Goal: Transaction & Acquisition: Purchase product/service

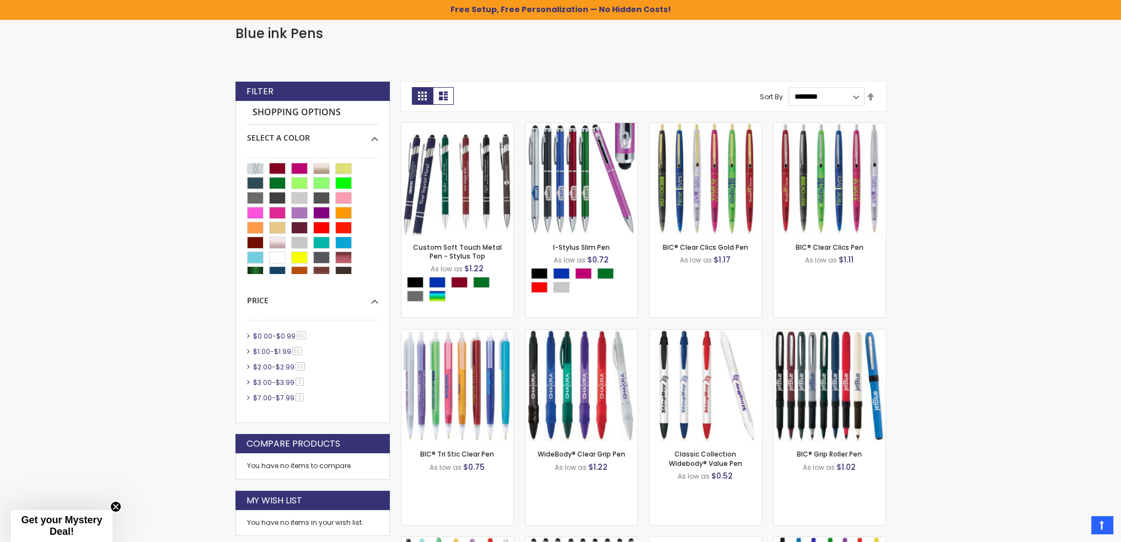
scroll to position [21, 0]
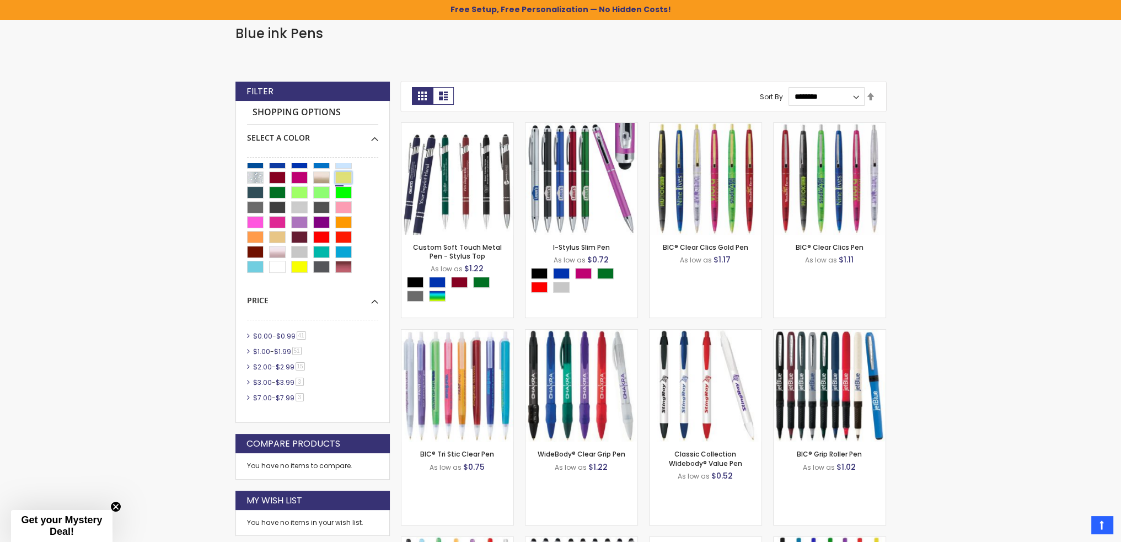
click at [346, 175] on div "Gold" at bounding box center [343, 177] width 17 height 12
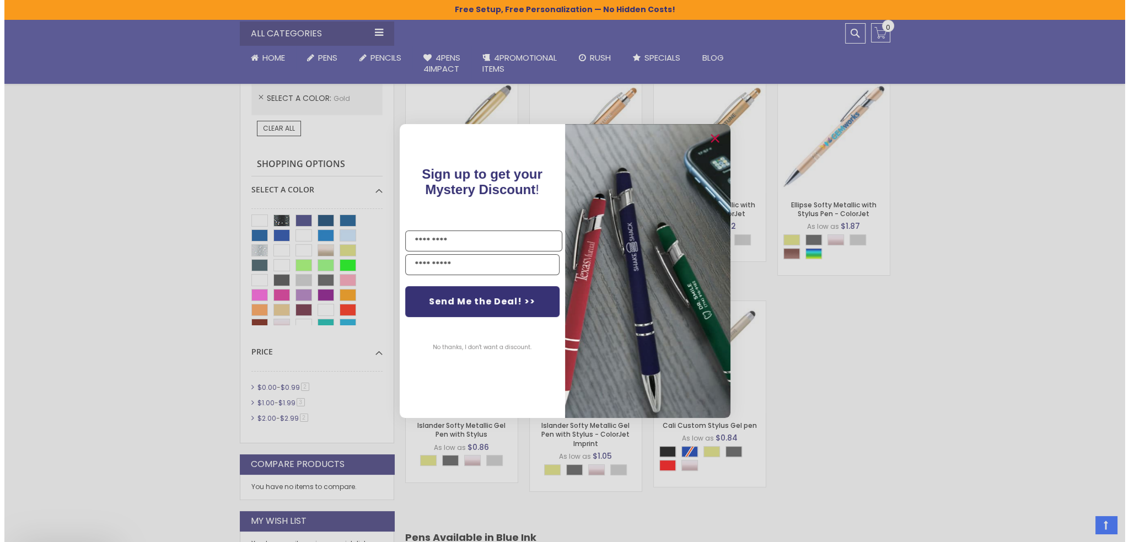
scroll to position [331, 0]
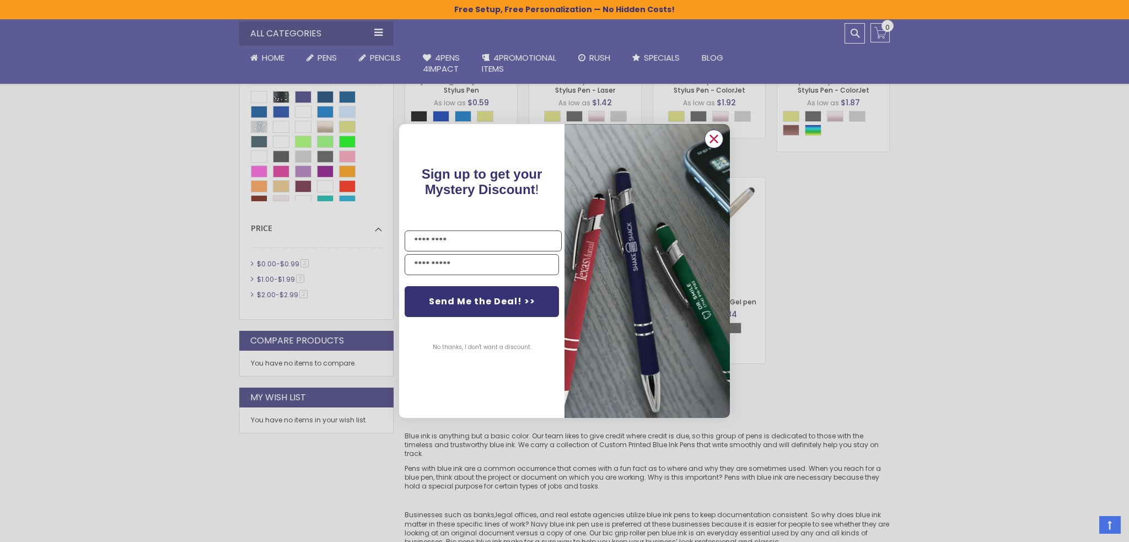
click at [715, 138] on icon "Close dialog" at bounding box center [713, 138] width 7 height 7
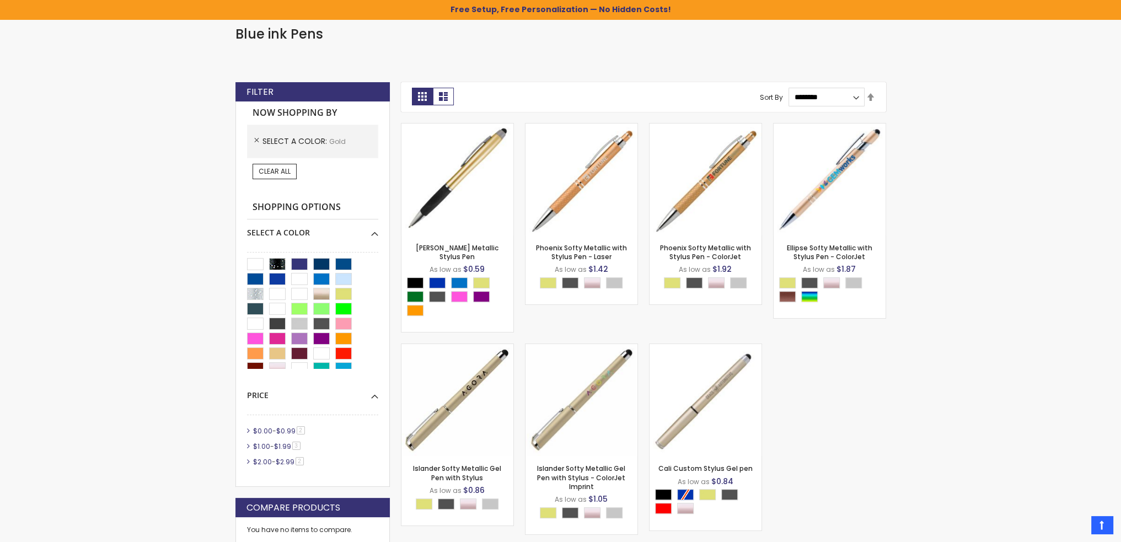
scroll to position [165, 0]
click at [298, 260] on div "Royal Blue" at bounding box center [299, 263] width 17 height 12
